Goal: Find contact information: Find contact information

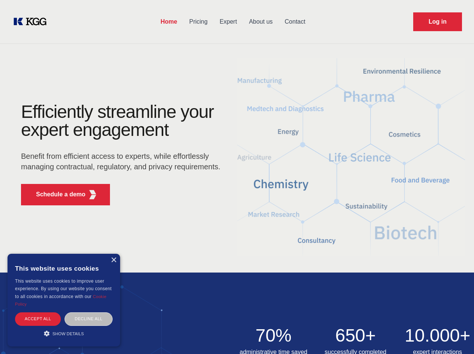
click at [237, 177] on div "Efficiently streamline your expert engagement Benefit from efficient access to …" at bounding box center [123, 157] width 228 height 109
click at [56, 195] on p "Schedule a demo" at bounding box center [61, 194] width 50 height 9
click at [113, 260] on div "× This website uses cookies This website uses cookies to improve user experienc…" at bounding box center [64, 300] width 113 height 93
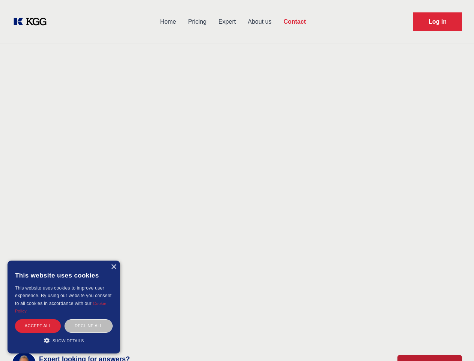
click at [38, 319] on div "Accept all" at bounding box center [38, 325] width 46 height 13
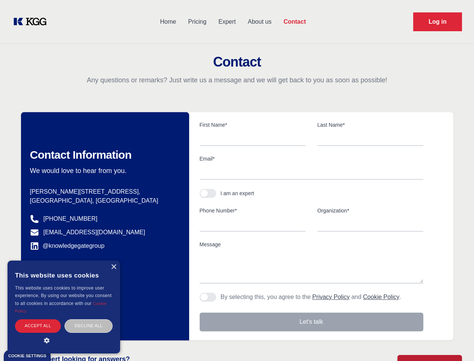
click at [89, 319] on div "Decline all" at bounding box center [89, 325] width 48 height 13
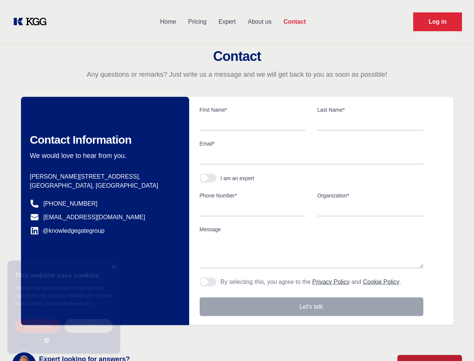
click at [64, 333] on main "Contact Any questions or remarks? Just write us a message and we will get back …" at bounding box center [237, 195] width 474 height 391
